Goal: Task Accomplishment & Management: Manage account settings

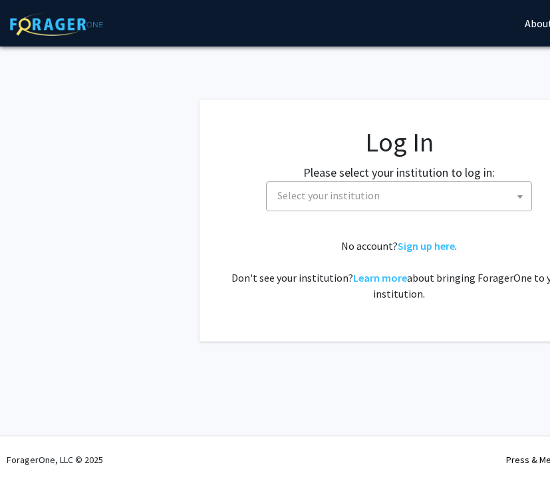
click at [303, 203] on span "Select your institution" at bounding box center [401, 195] width 259 height 27
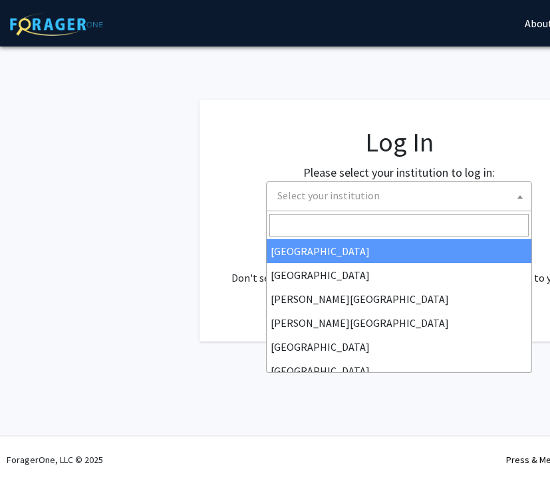
select select "34"
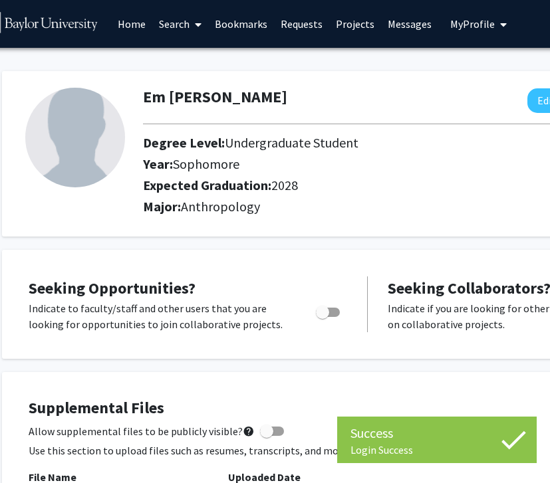
scroll to position [0, 31]
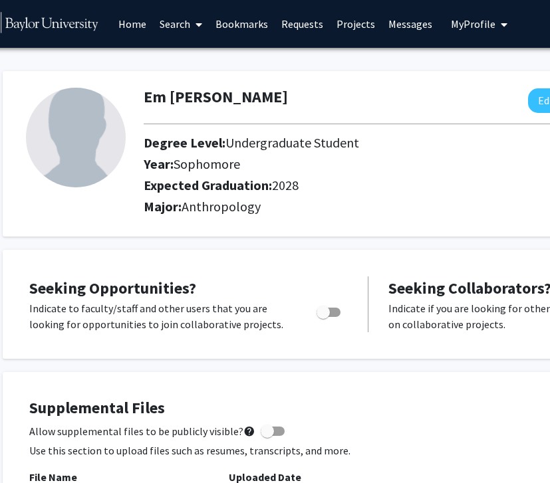
click at [330, 310] on span "Toggle" at bounding box center [328, 312] width 24 height 9
click at [323, 317] on input "Are you actively seeking opportunities?" at bounding box center [322, 317] width 1 height 1
checkbox input "true"
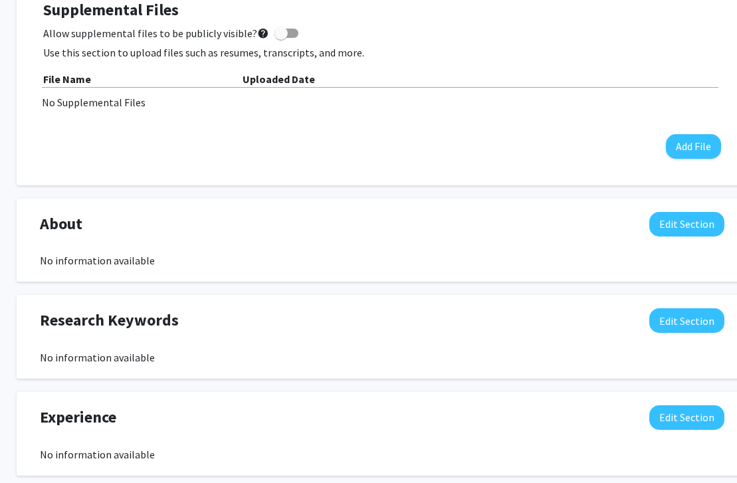
scroll to position [381, 17]
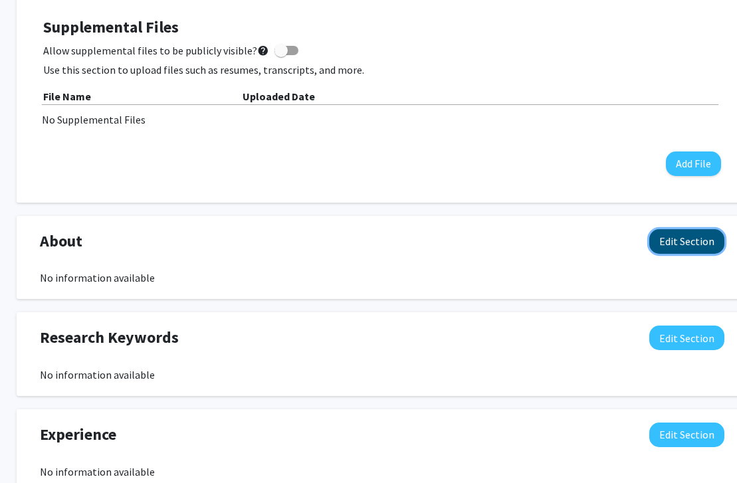
click at [549, 240] on button "Edit Section" at bounding box center [686, 241] width 75 height 25
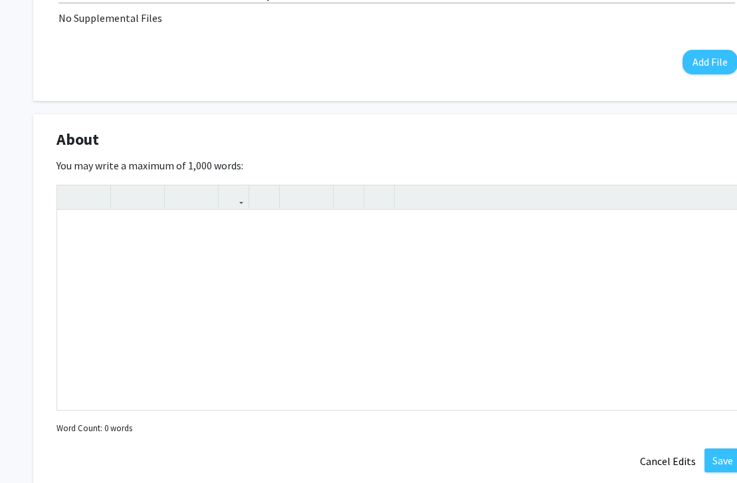
scroll to position [673, 0]
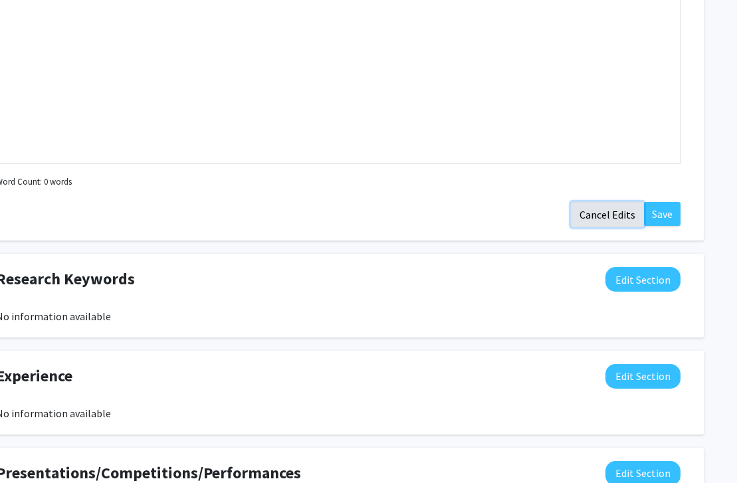
click at [549, 222] on button "Cancel Edits" at bounding box center [607, 214] width 73 height 25
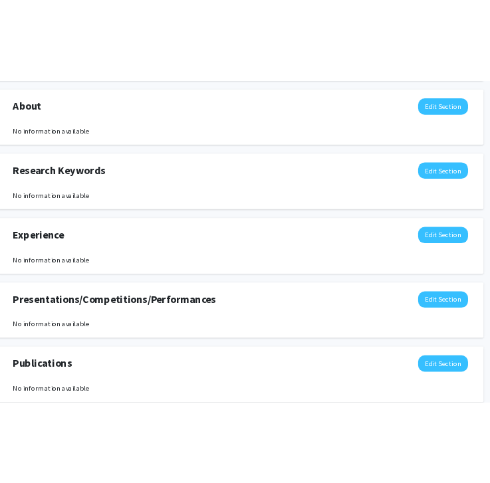
scroll to position [576, 37]
